Goal: Task Accomplishment & Management: Manage account settings

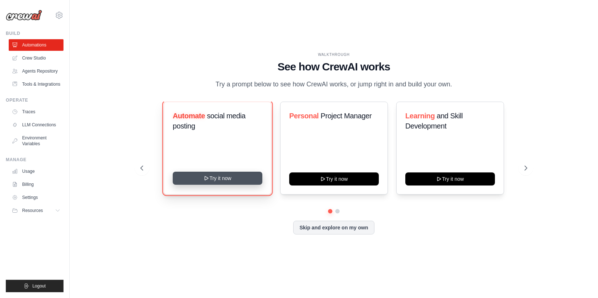
click at [224, 185] on button "Try it now" at bounding box center [218, 178] width 90 height 13
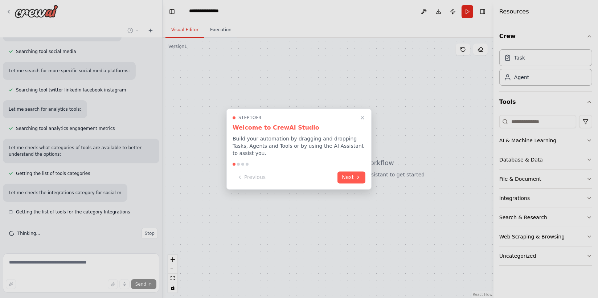
scroll to position [180, 0]
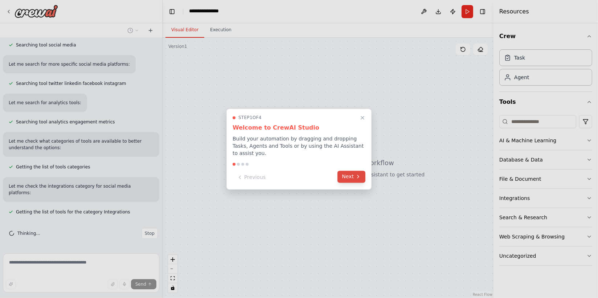
click at [358, 180] on icon at bounding box center [358, 177] width 6 height 6
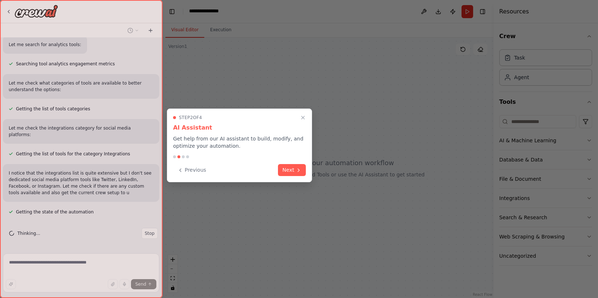
scroll to position [253, 0]
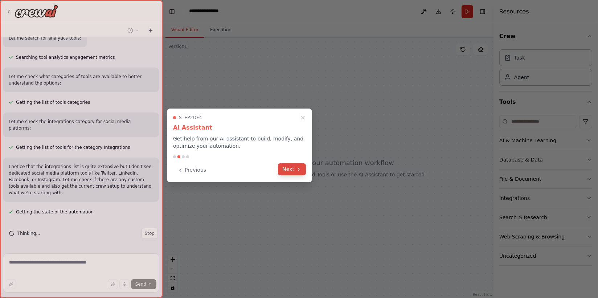
click at [296, 172] on icon at bounding box center [299, 169] width 6 height 6
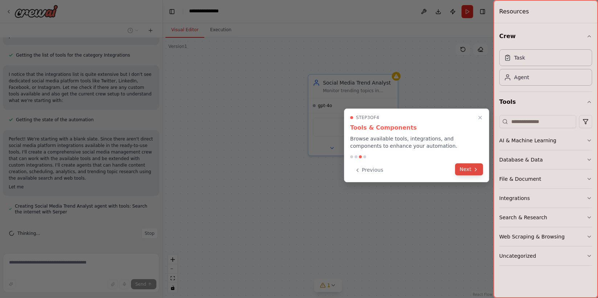
scroll to position [356, 0]
click at [470, 171] on button "Next" at bounding box center [469, 169] width 28 height 12
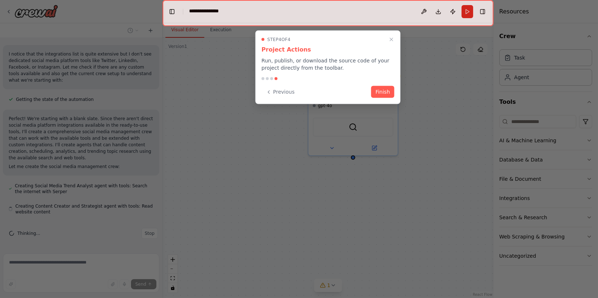
scroll to position [379, 0]
click at [382, 97] on button "Finish" at bounding box center [382, 91] width 23 height 12
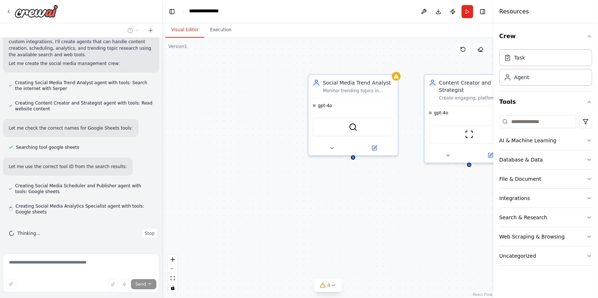
scroll to position [495, 0]
drag, startPoint x: 352, startPoint y: 178, endPoint x: 469, endPoint y: 180, distance: 116.8
click at [469, 180] on div "Social Media Trend Analyst Monitor trending topics in {industry} and provide da…" at bounding box center [328, 168] width 331 height 260
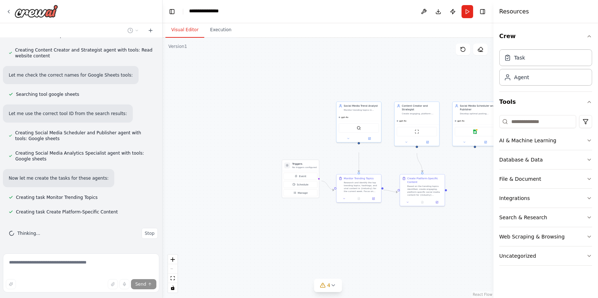
scroll to position [571, 0]
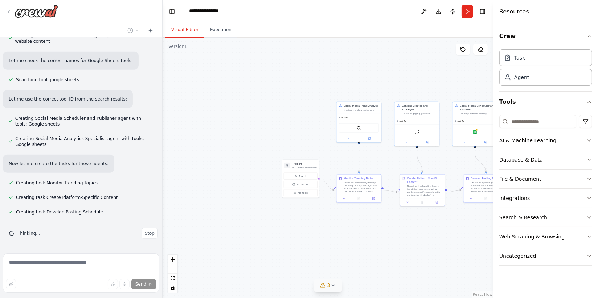
click at [324, 285] on icon at bounding box center [323, 285] width 6 height 6
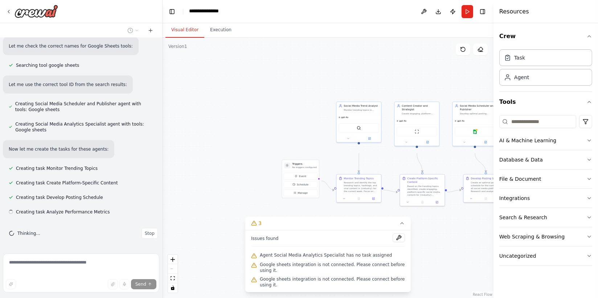
scroll to position [587, 0]
click at [246, 125] on div ".deletable-edge-delete-btn { width: 20px; height: 20px; border: 0px solid #ffff…" at bounding box center [328, 168] width 331 height 260
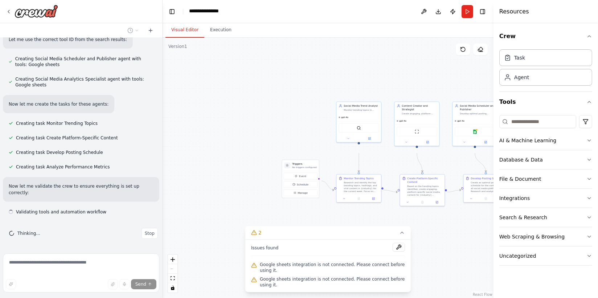
scroll to position [638, 0]
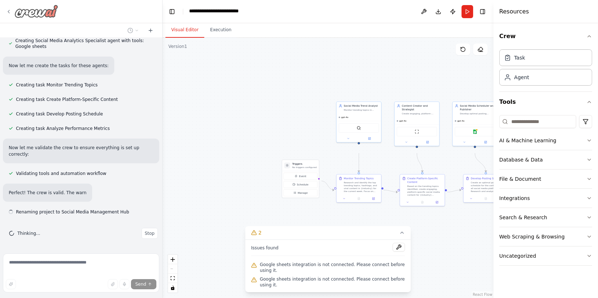
click at [9, 12] on icon at bounding box center [8, 11] width 1 height 3
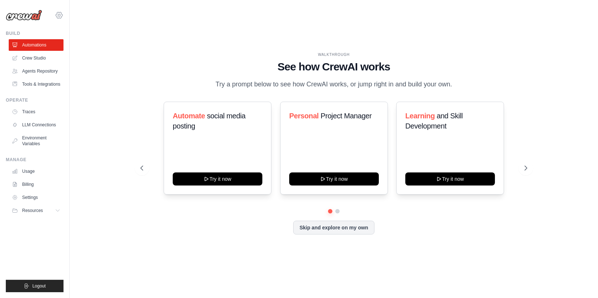
click at [63, 17] on icon at bounding box center [59, 15] width 9 height 9
click at [76, 48] on span "Settings" at bounding box center [90, 44] width 57 height 7
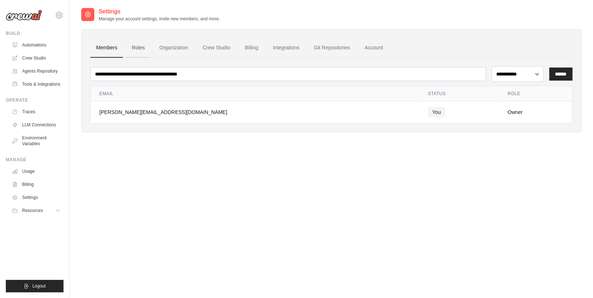
click at [151, 53] on link "Roles" at bounding box center [138, 48] width 25 height 20
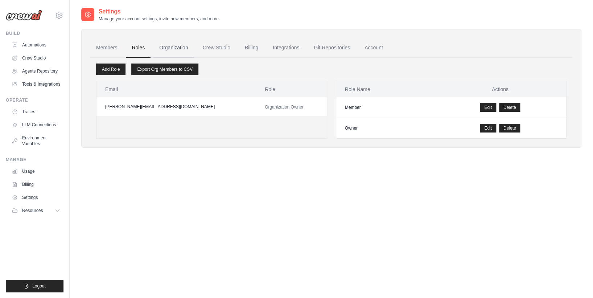
click at [194, 54] on link "Organization" at bounding box center [173, 48] width 40 height 20
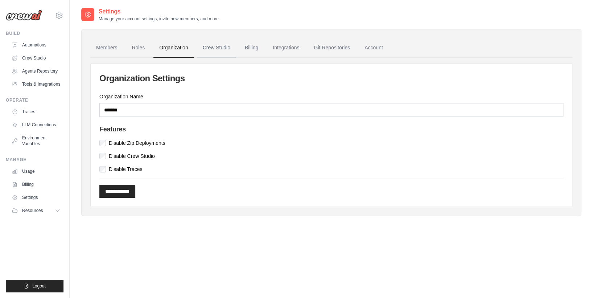
click at [236, 57] on link "Crew Studio" at bounding box center [216, 48] width 39 height 20
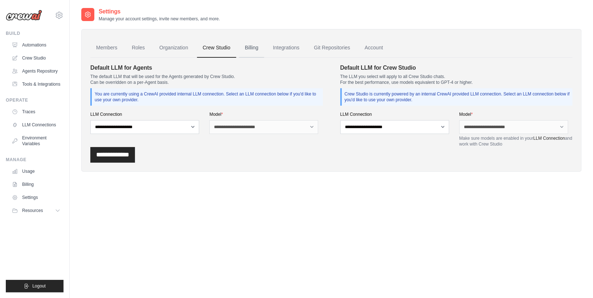
click at [264, 57] on link "Billing" at bounding box center [251, 48] width 25 height 20
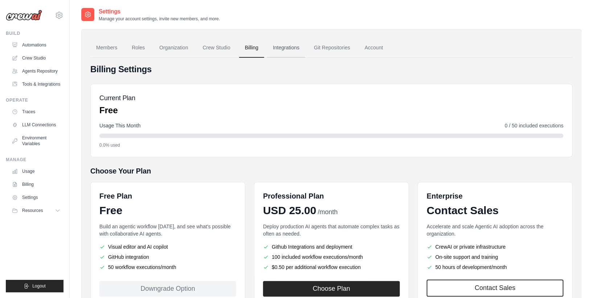
click at [305, 51] on link "Integrations" at bounding box center [286, 48] width 38 height 20
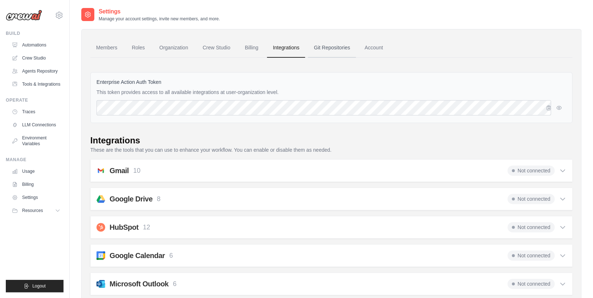
click at [356, 55] on link "Git Repositories" at bounding box center [332, 48] width 48 height 20
